Goal: Check status

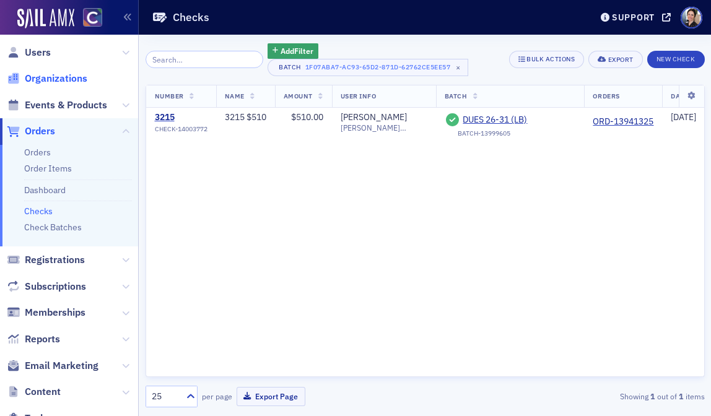
click at [53, 81] on span "Organizations" at bounding box center [56, 79] width 63 height 14
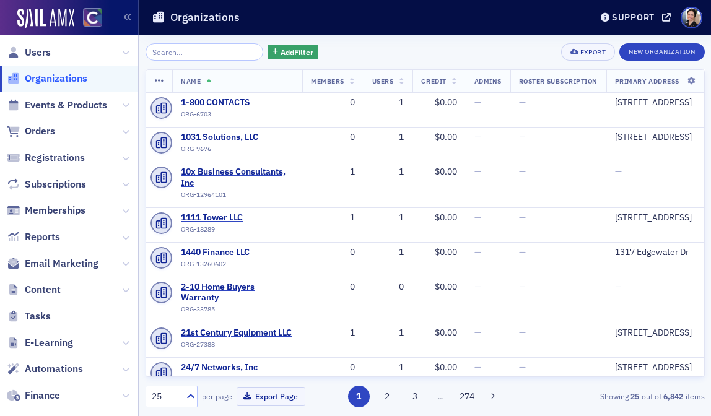
click at [217, 52] on input "search" at bounding box center [205, 51] width 118 height 17
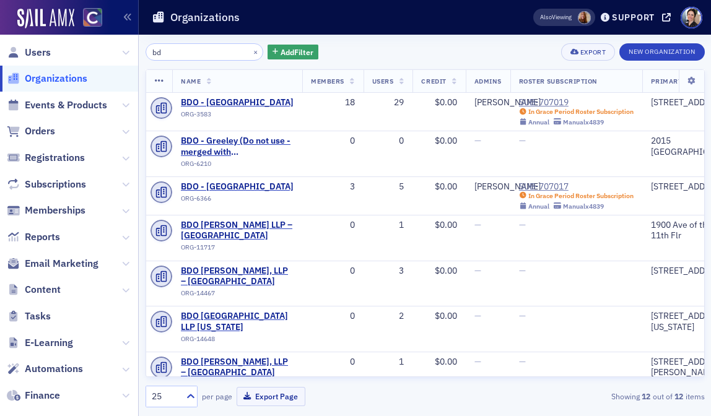
type input "bd"
click at [53, 53] on span "Users" at bounding box center [69, 52] width 138 height 27
click at [40, 52] on span "Users" at bounding box center [38, 53] width 26 height 14
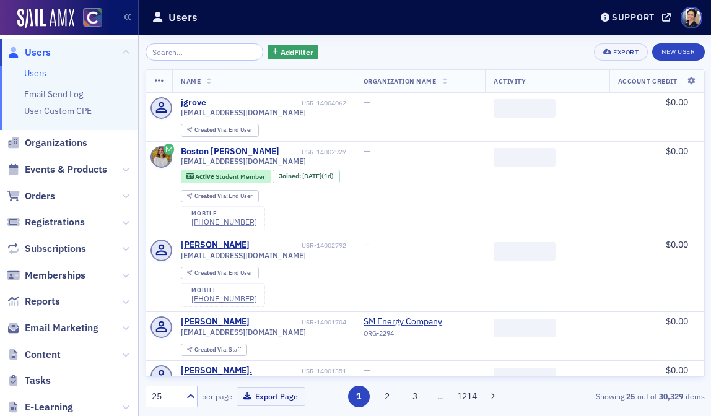
click at [202, 53] on input "search" at bounding box center [205, 51] width 118 height 17
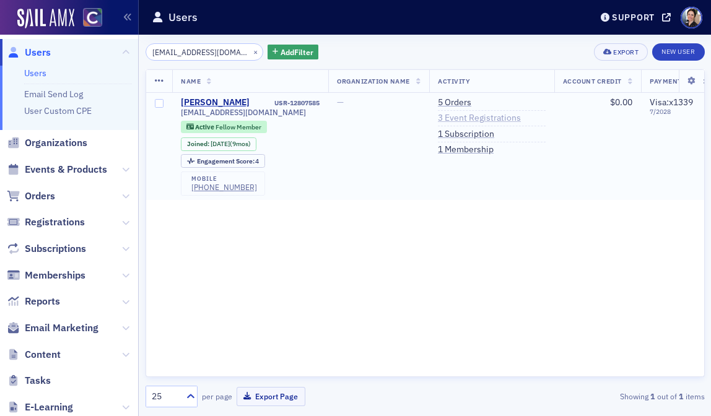
type input "himangorm@gmail.com"
click at [461, 122] on link "3 Event Registrations" at bounding box center [479, 118] width 83 height 11
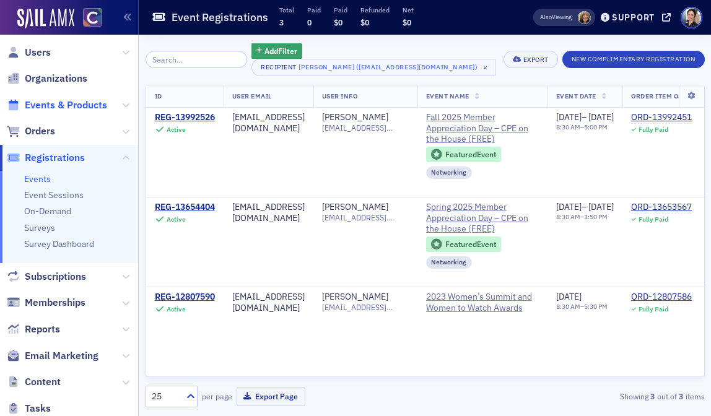
click at [53, 103] on span "Events & Products" at bounding box center [66, 106] width 82 height 14
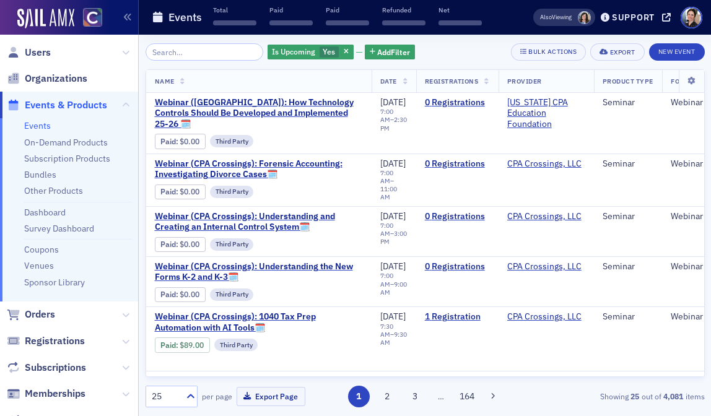
click at [184, 54] on input "search" at bounding box center [205, 51] width 118 height 17
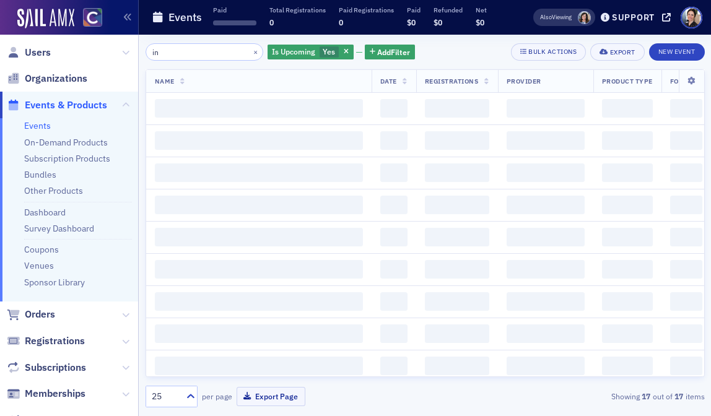
type input "i"
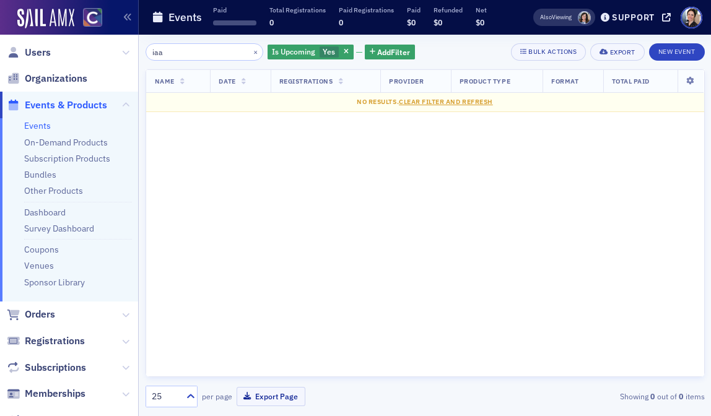
type input "iaa"
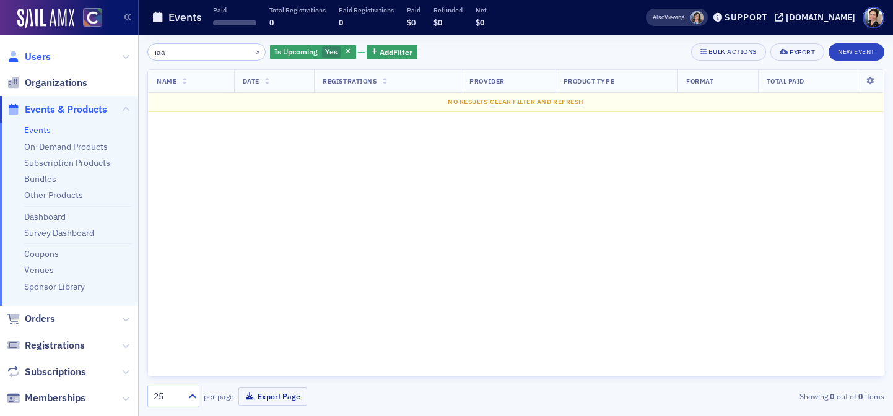
click at [34, 57] on span "Users" at bounding box center [38, 57] width 26 height 14
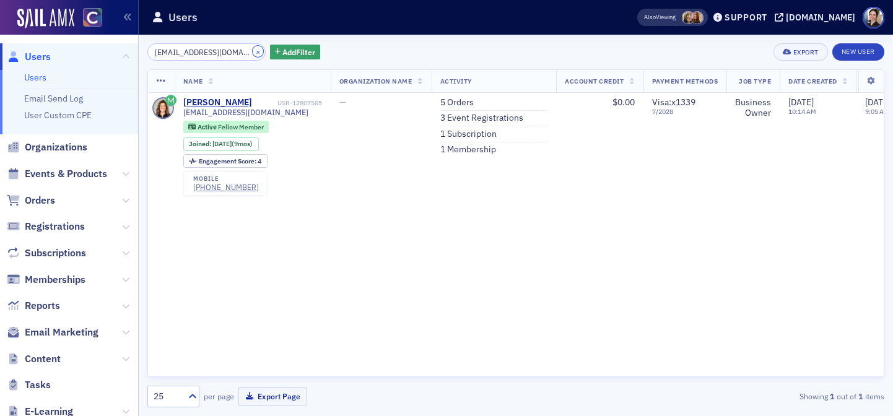
click at [253, 51] on button "×" at bounding box center [258, 51] width 11 height 11
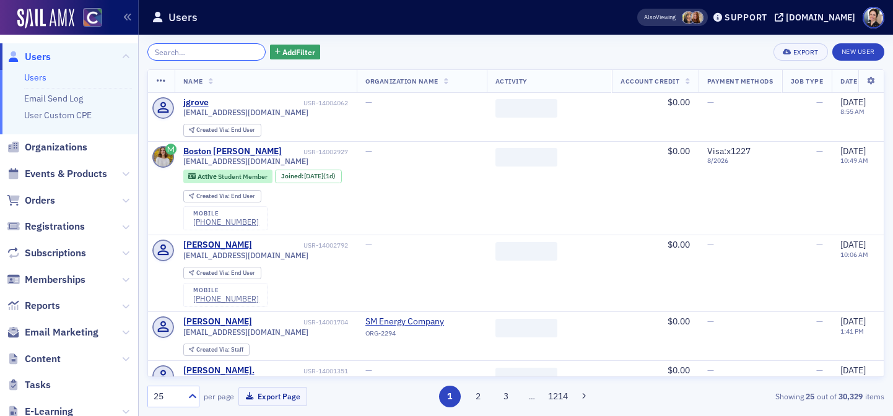
click at [226, 50] on input "search" at bounding box center [206, 51] width 118 height 17
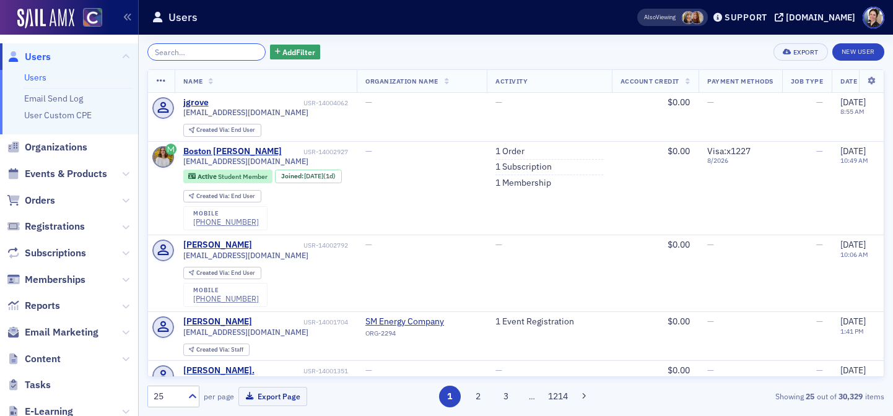
paste input "ron.seigneur@cpavalue.com"
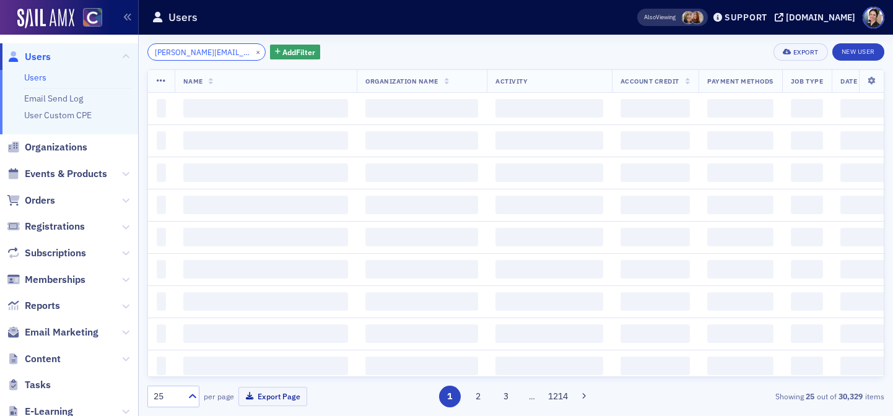
scroll to position [0, 15]
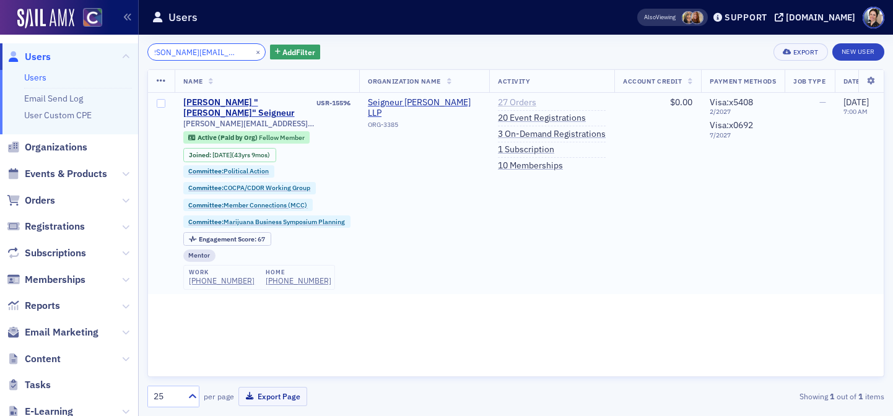
type input "ron.seigneur@cpavalue.com"
click at [522, 102] on link "27 Orders" at bounding box center [517, 102] width 38 height 11
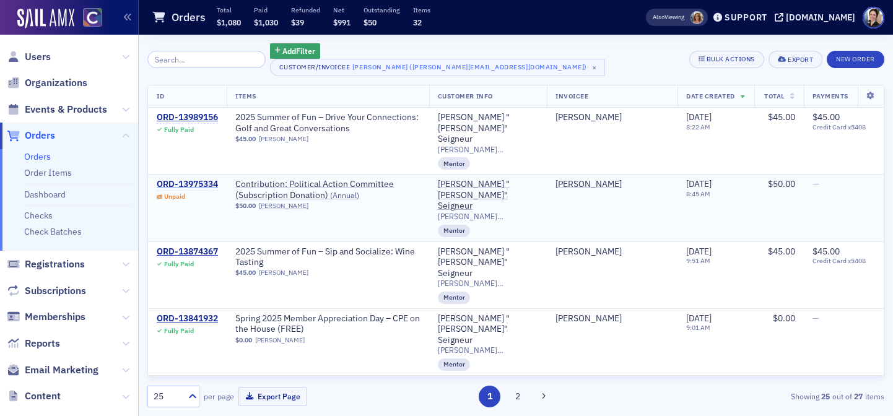
click at [200, 179] on div "ORD-13975334" at bounding box center [187, 184] width 61 height 11
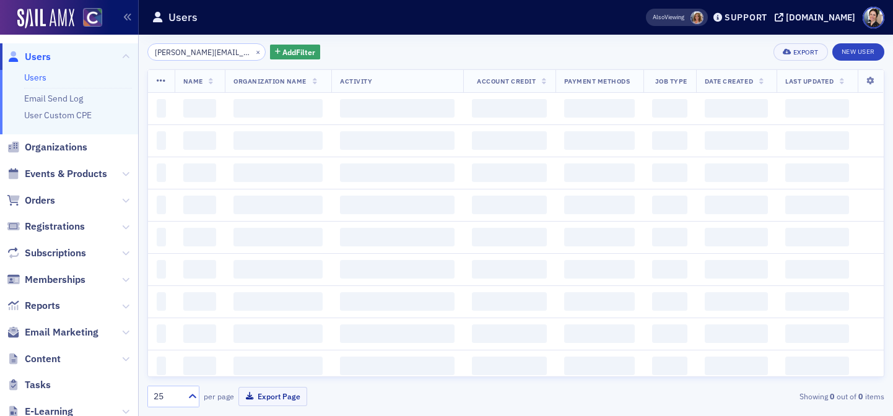
scroll to position [0, 15]
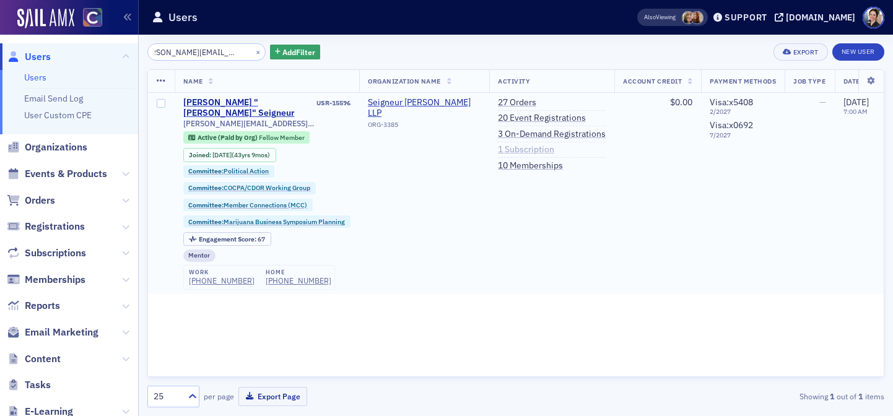
click at [543, 150] on link "1 Subscription" at bounding box center [526, 149] width 56 height 11
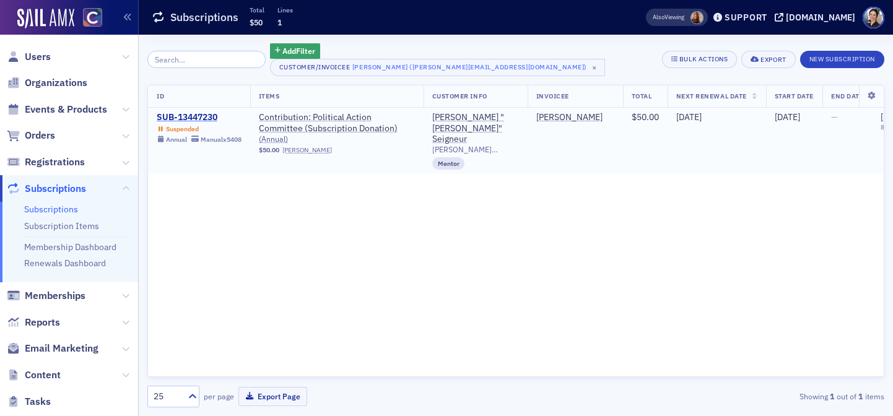
click at [196, 118] on div "SUB-13447230" at bounding box center [199, 117] width 85 height 11
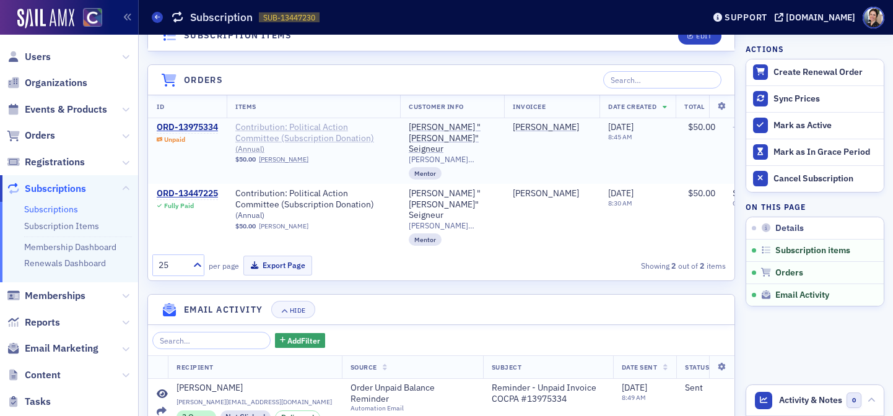
scroll to position [496, 0]
